Goal: Contribute content: Contribute content

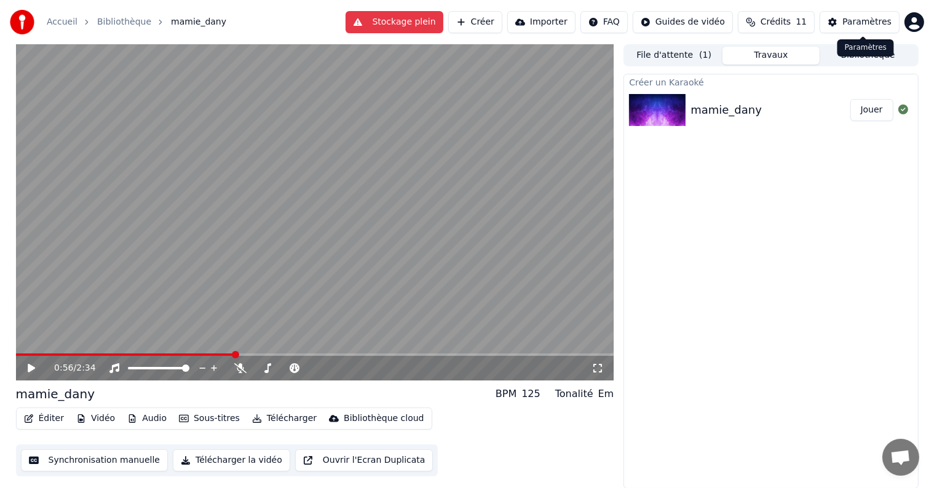
click at [855, 17] on div "Paramètres" at bounding box center [866, 22] width 49 height 12
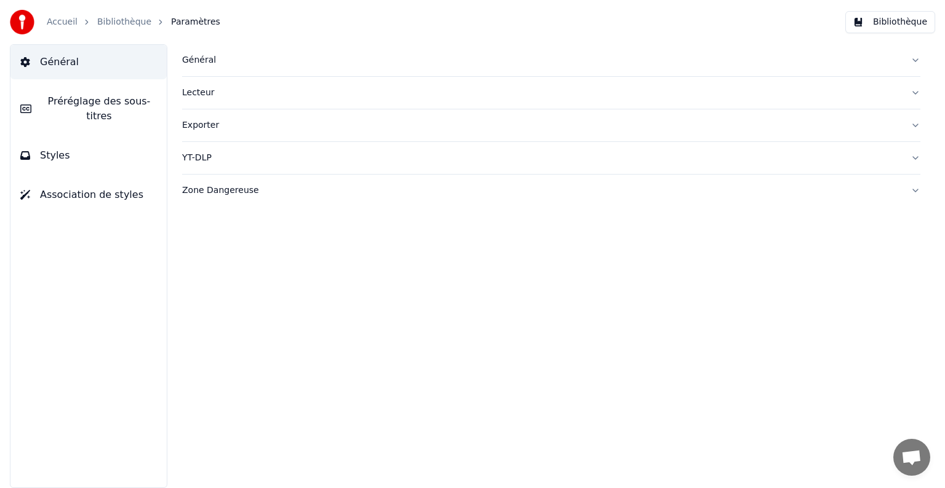
click at [54, 22] on link "Accueil" at bounding box center [62, 22] width 31 height 12
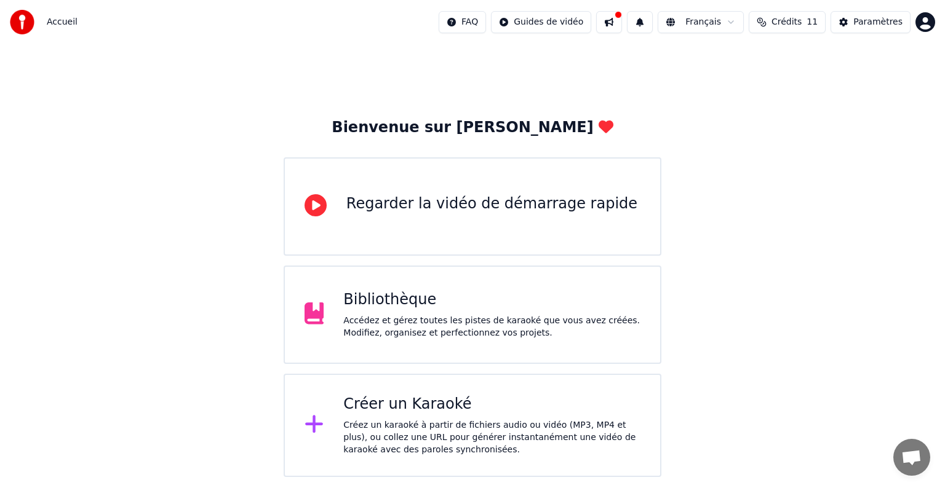
click at [815, 23] on span "11" at bounding box center [811, 22] width 11 height 12
click at [921, 26] on html "Accueil FAQ Guides de vidéo Français Crédits 11 Paramètres Bienvenue sur Youka …" at bounding box center [472, 238] width 945 height 477
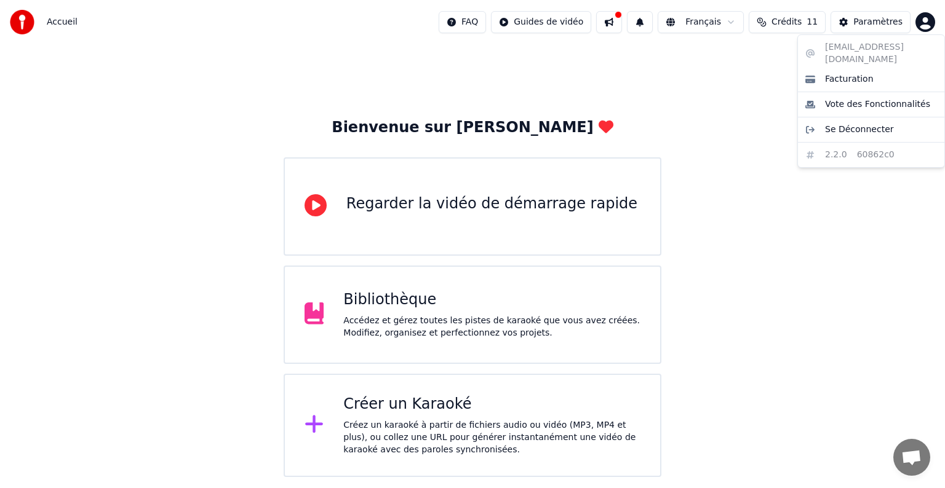
click at [715, 89] on html "Accueil FAQ Guides de vidéo Français Crédits 11 Paramètres Bienvenue sur Youka …" at bounding box center [472, 238] width 945 height 477
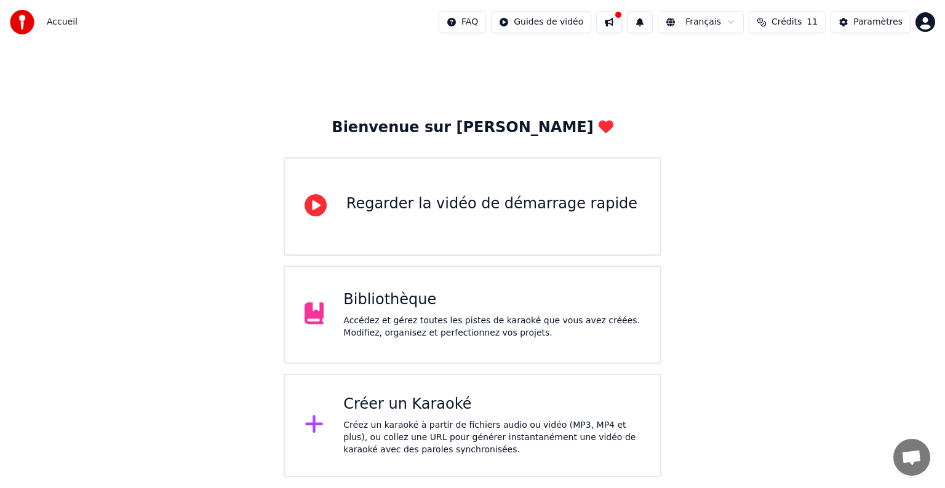
drag, startPoint x: 944, startPoint y: 89, endPoint x: 935, endPoint y: 130, distance: 42.2
click at [934, 130] on div "Bienvenue sur Youka Regarder la vidéo de démarrage rapide Bibliothèque Accédez …" at bounding box center [472, 260] width 945 height 433
click at [64, 22] on span "Accueil" at bounding box center [62, 22] width 31 height 12
click at [25, 22] on img at bounding box center [22, 22] width 25 height 25
click at [782, 26] on span "Crédits" at bounding box center [786, 22] width 30 height 12
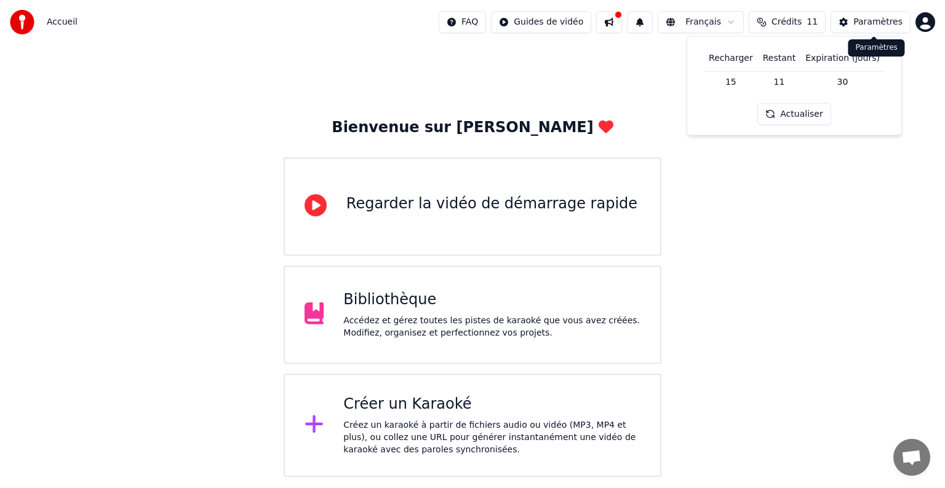
click at [878, 12] on button "Paramètres" at bounding box center [870, 22] width 80 height 22
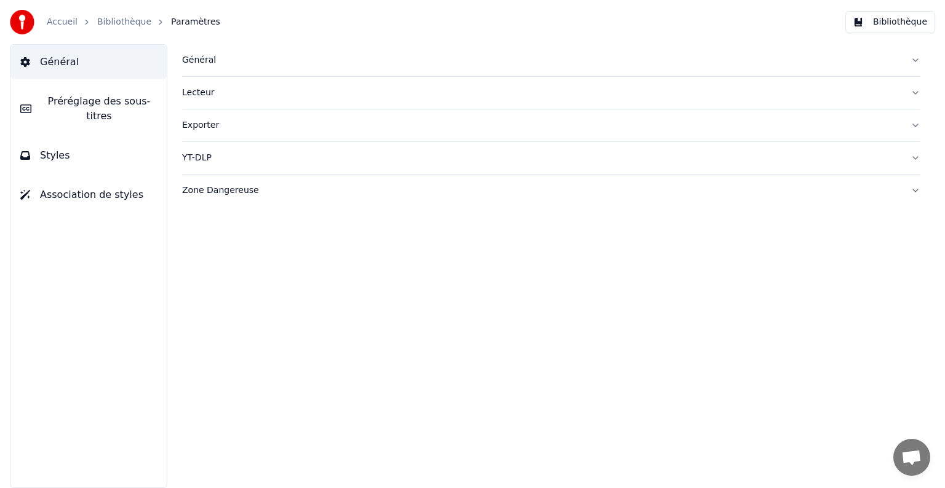
click at [189, 92] on div "Lecteur" at bounding box center [541, 93] width 718 height 12
click at [194, 93] on div "Lecteur" at bounding box center [541, 93] width 718 height 12
click at [194, 91] on div "Lecteur" at bounding box center [541, 93] width 718 height 12
click at [87, 94] on span "Préréglage des sous-titres" at bounding box center [99, 109] width 116 height 30
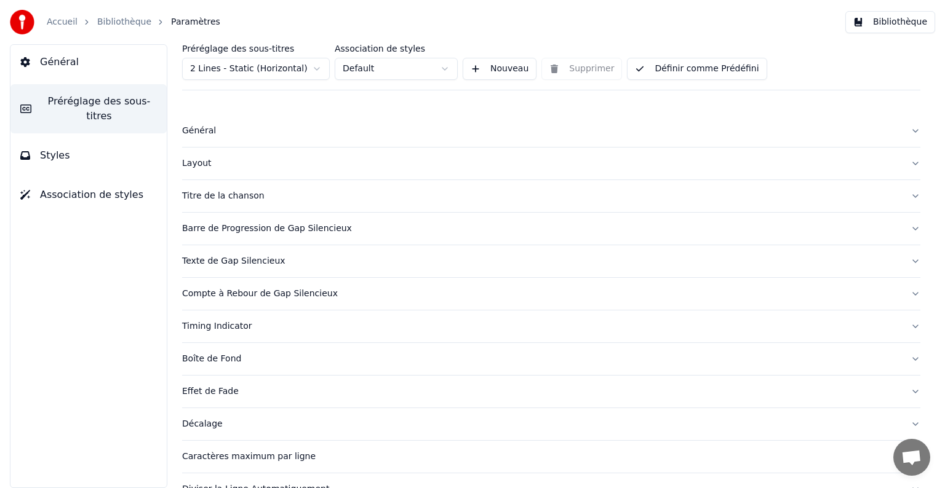
click at [65, 138] on button "Styles" at bounding box center [88, 155] width 156 height 34
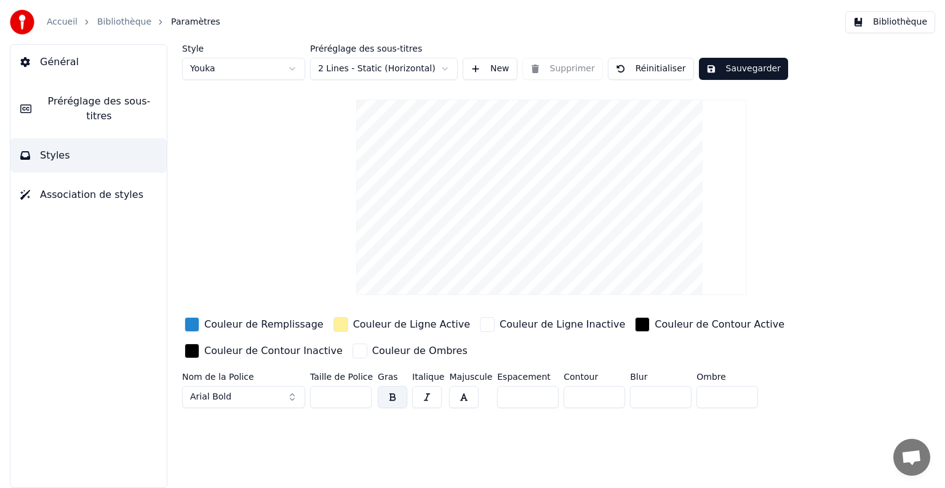
click at [875, 22] on button "Bibliothèque" at bounding box center [890, 22] width 90 height 22
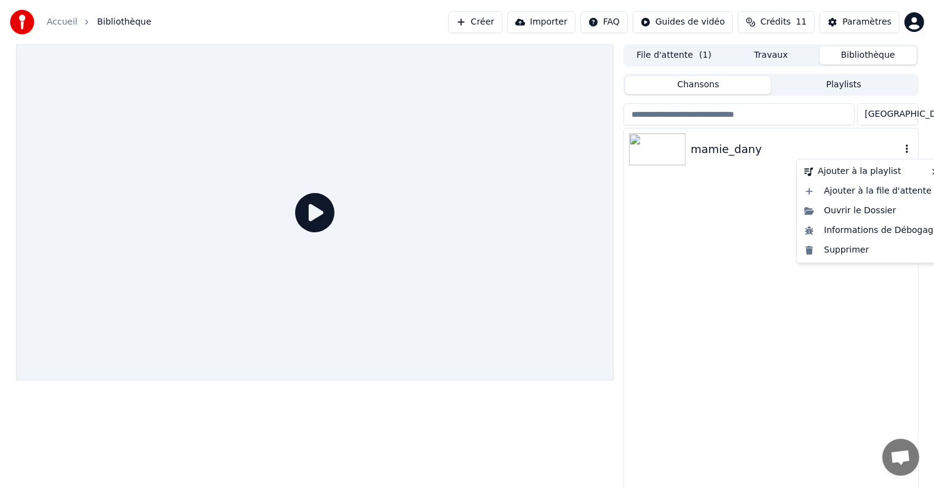
click at [905, 155] on button "button" at bounding box center [907, 149] width 12 height 15
click at [844, 212] on div "Ouvrir le Dossier" at bounding box center [871, 211] width 145 height 20
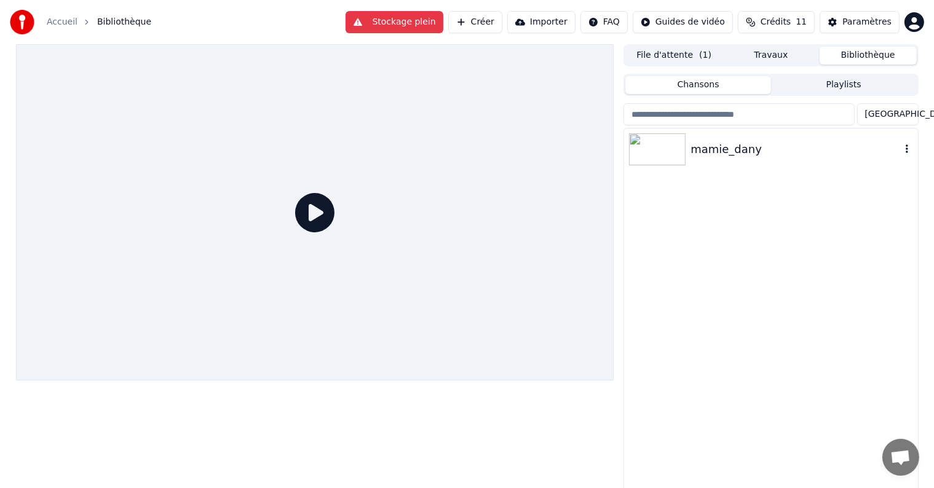
click at [502, 23] on button "Créer" at bounding box center [475, 22] width 54 height 22
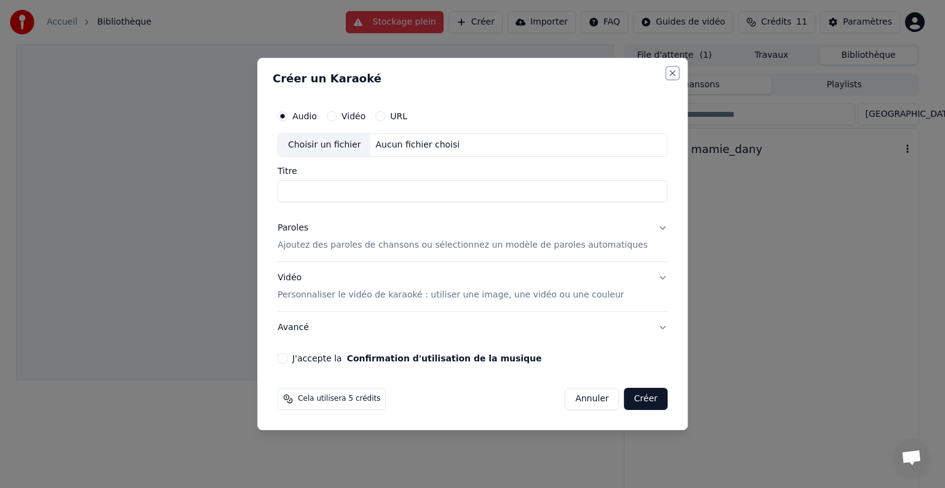
click at [667, 78] on button "Close" at bounding box center [672, 73] width 10 height 10
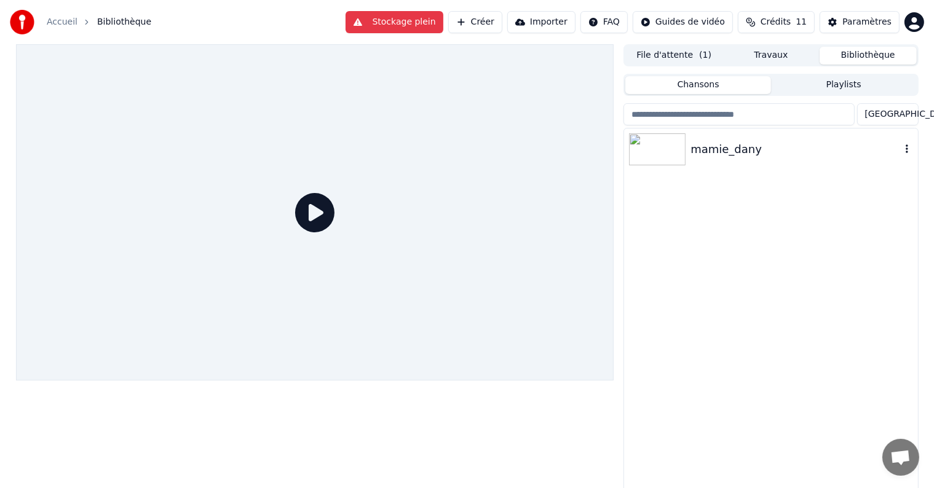
click at [822, 156] on div "mamie_dany" at bounding box center [796, 149] width 210 height 17
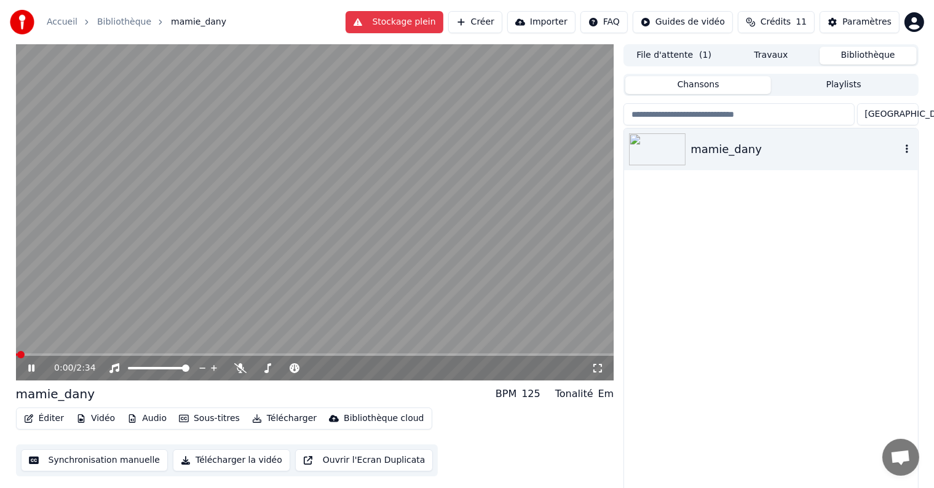
click at [905, 148] on icon "button" at bounding box center [907, 149] width 12 height 10
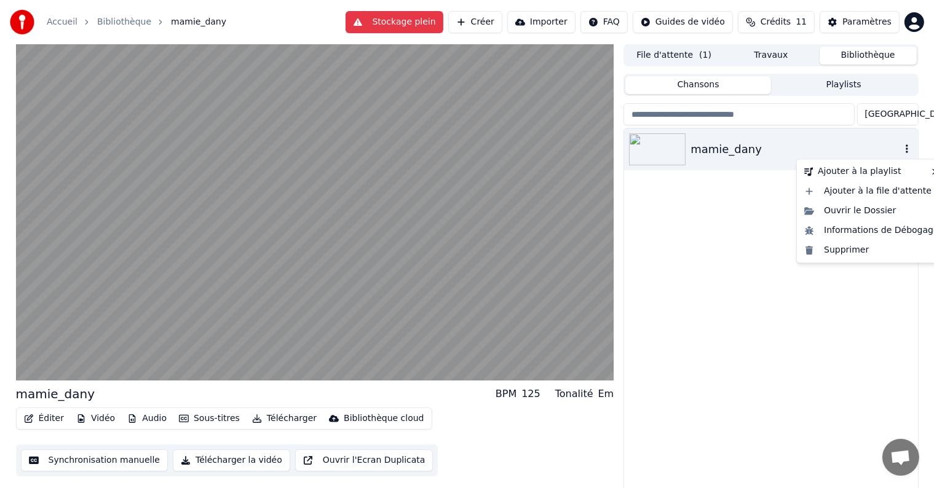
click at [905, 148] on icon "button" at bounding box center [907, 149] width 12 height 10
click at [833, 256] on div "Supprimer" at bounding box center [871, 250] width 145 height 20
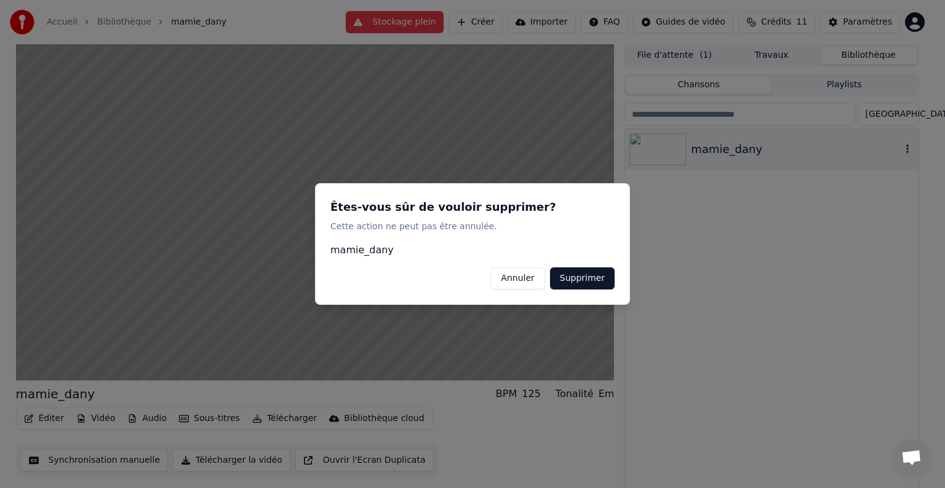
click at [583, 280] on button "Supprimer" at bounding box center [582, 279] width 65 height 22
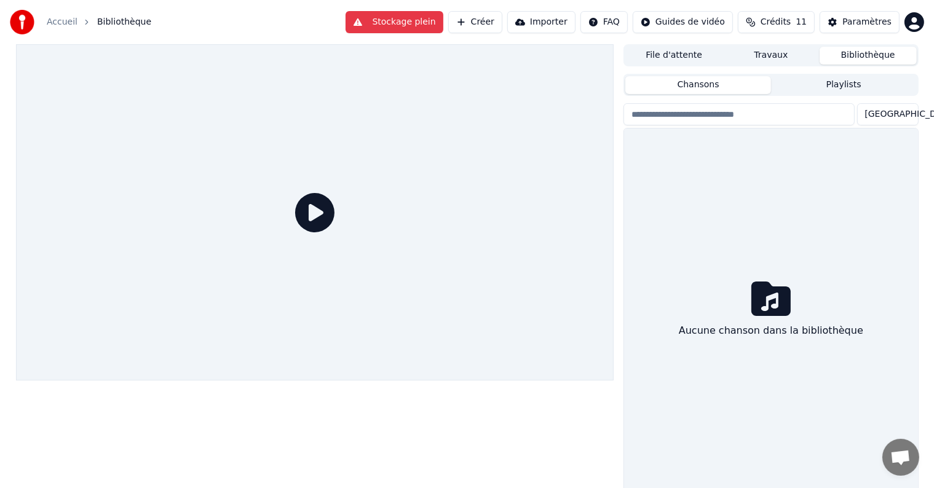
click at [497, 27] on button "Créer" at bounding box center [475, 22] width 54 height 22
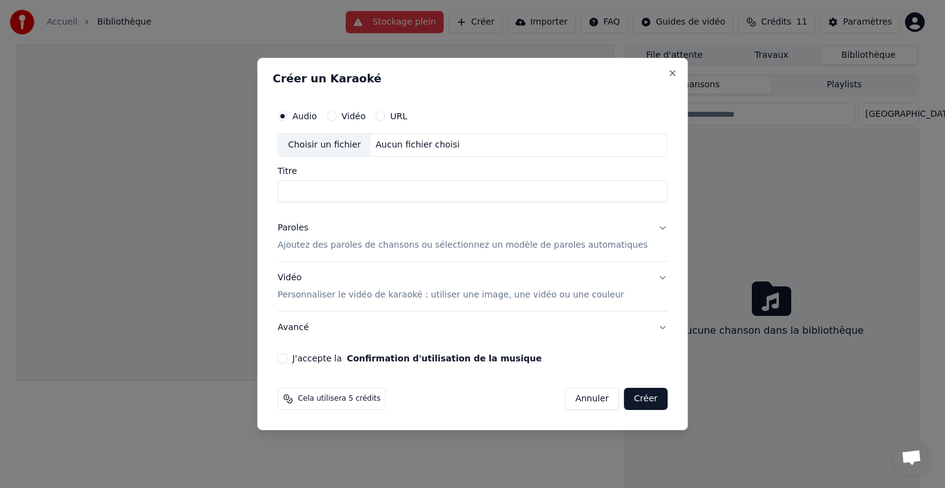
click at [429, 143] on div "Aucun fichier choisi" at bounding box center [418, 145] width 94 height 12
click at [381, 276] on div "Vidéo Personnaliser le vidéo de karaoké : utiliser une image, une vidéo ou une …" at bounding box center [450, 287] width 346 height 30
click at [384, 184] on input "Titre" at bounding box center [472, 191] width 390 height 22
click at [337, 192] on input "Titre" at bounding box center [472, 191] width 390 height 22
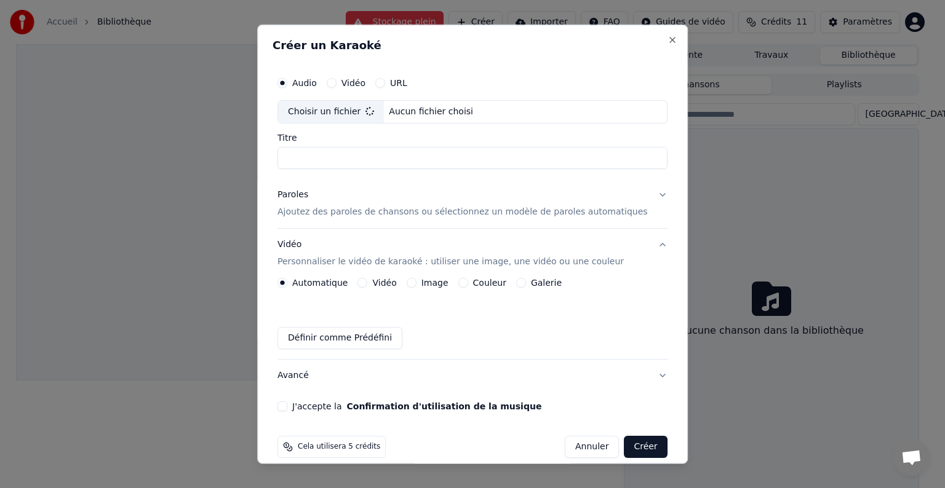
type input "**********"
click at [406, 212] on p "Ajoutez des paroles de chansons ou sélectionnez un modèle de paroles automatiqu…" at bounding box center [462, 212] width 370 height 12
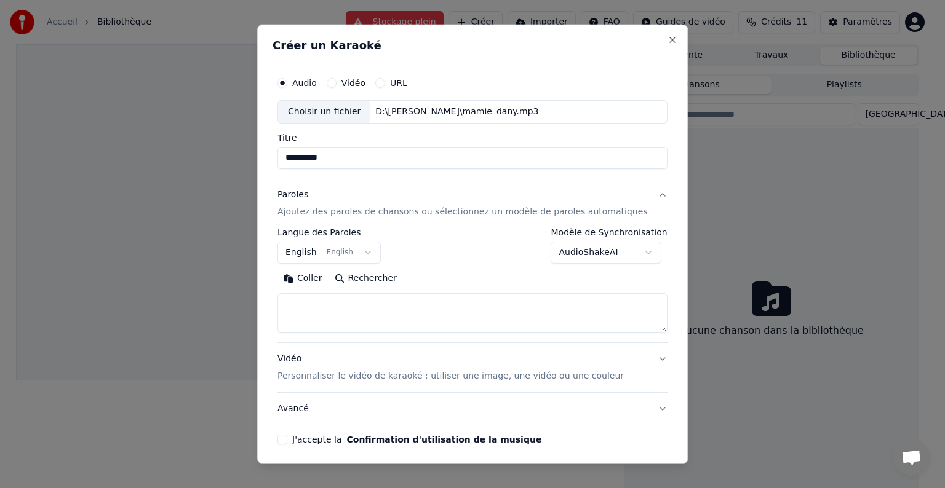
click at [373, 251] on button "English English" at bounding box center [328, 253] width 103 height 22
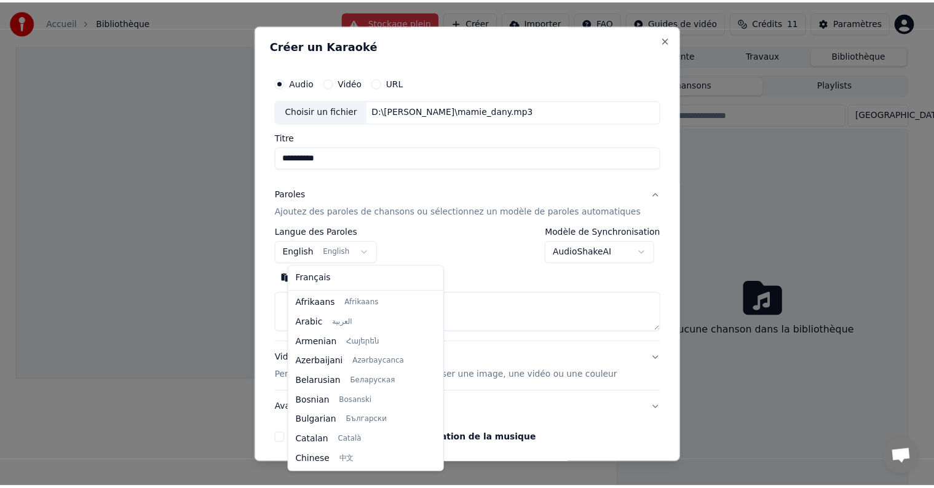
scroll to position [98, 0]
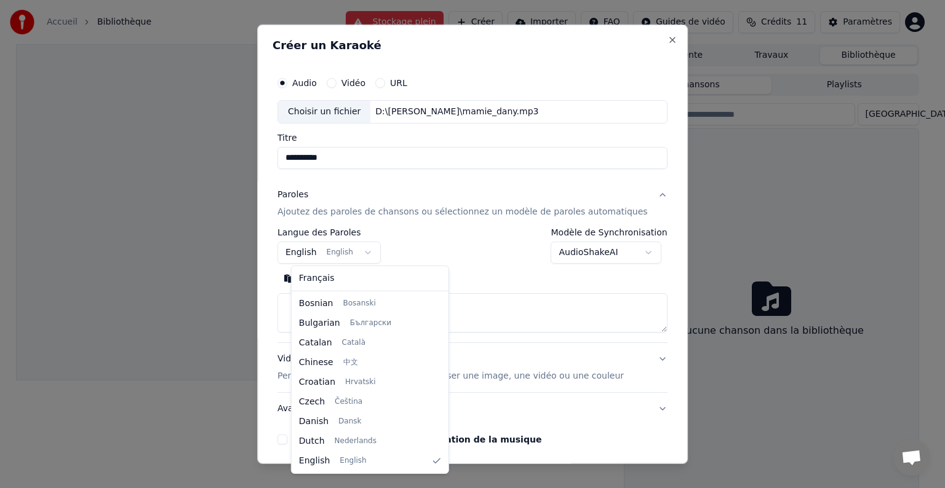
select select "**"
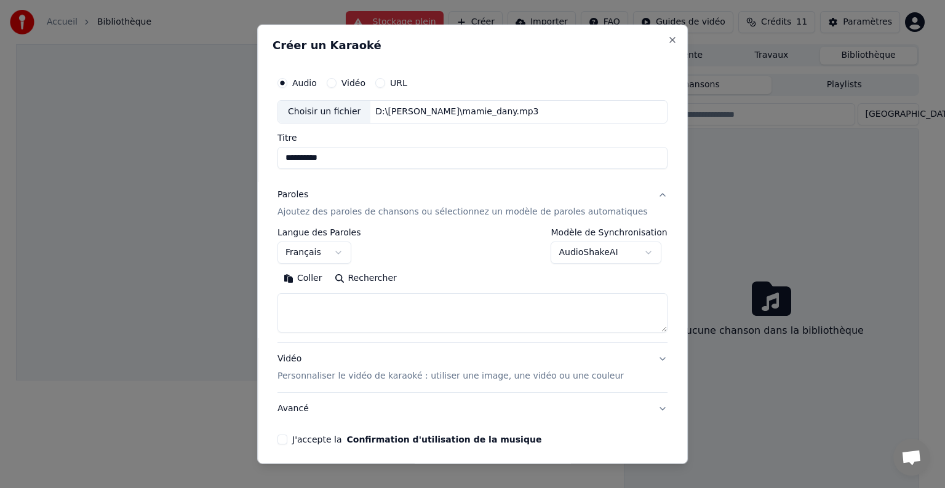
click at [315, 299] on textarea at bounding box center [472, 312] width 390 height 39
click at [316, 273] on button "Coller" at bounding box center [302, 279] width 51 height 20
click at [638, 354] on button "Vidéo Personnaliser le vidéo de karaoké : utiliser une image, une vidéo ou une …" at bounding box center [472, 367] width 390 height 49
type textarea "**********"
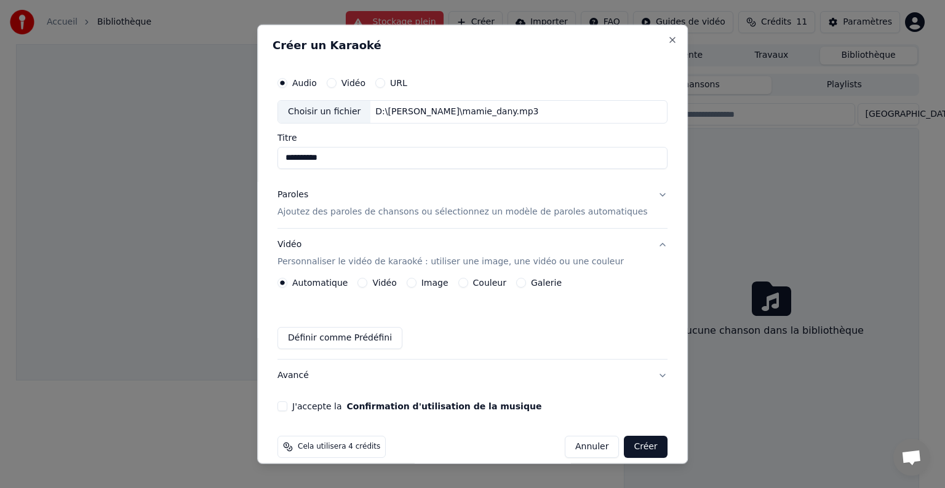
click at [287, 406] on button "J'accepte la Confirmation d'utilisation de la musique" at bounding box center [282, 407] width 10 height 10
click at [635, 451] on button "Créer" at bounding box center [645, 447] width 43 height 22
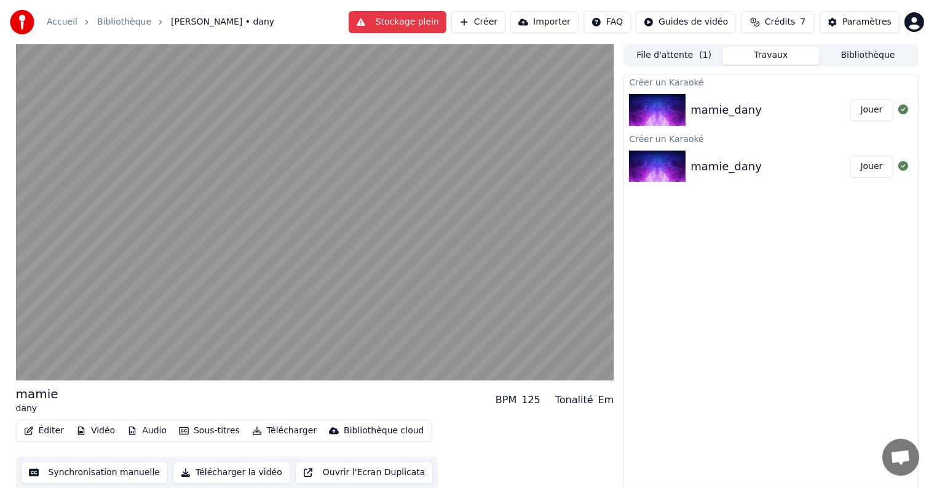
click at [534, 405] on div "125" at bounding box center [530, 400] width 19 height 15
click at [510, 399] on div "BPM" at bounding box center [506, 400] width 21 height 15
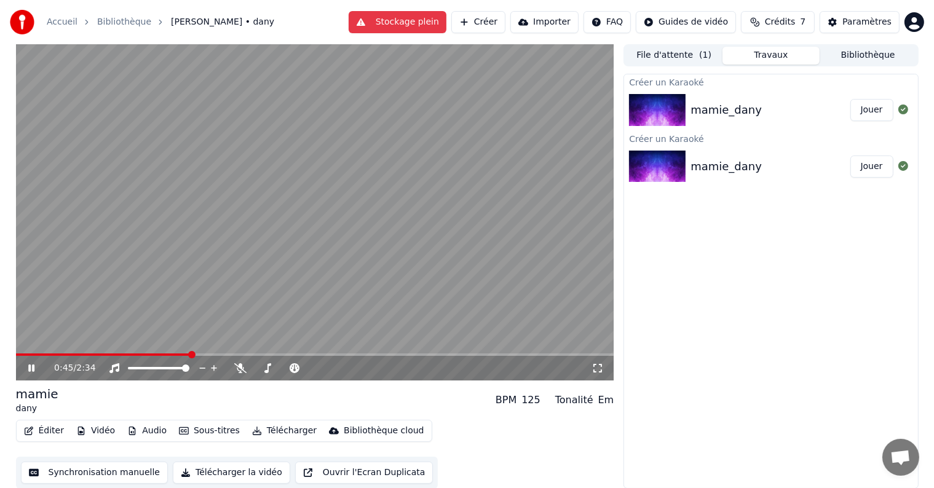
click at [335, 264] on video at bounding box center [315, 212] width 598 height 336
